Goal: Transaction & Acquisition: Download file/media

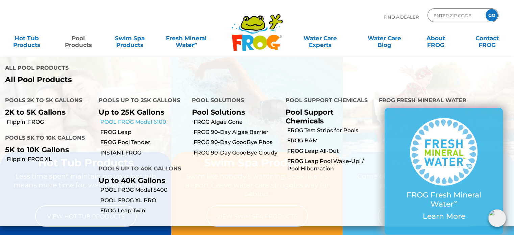
click at [132, 121] on link "POOL FROG Model 6100" at bounding box center [143, 121] width 87 height 7
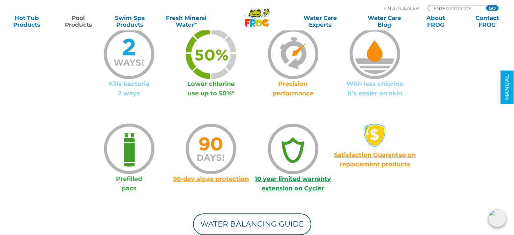
scroll to position [642, 0]
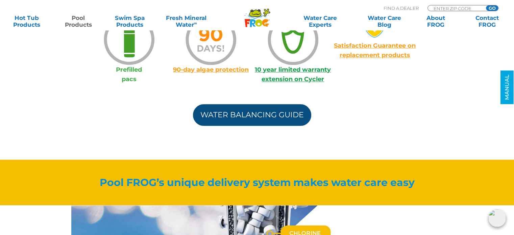
click at [255, 117] on link "Water Balancing Guide" at bounding box center [252, 115] width 118 height 22
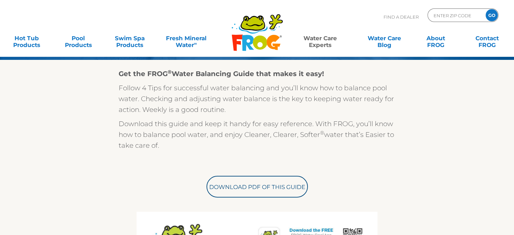
scroll to position [135, 0]
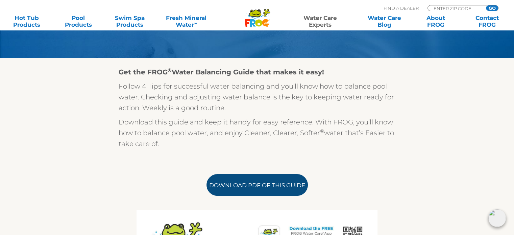
click at [246, 180] on link "Download PDF of this Guide" at bounding box center [256, 185] width 101 height 22
